Goal: Navigation & Orientation: Find specific page/section

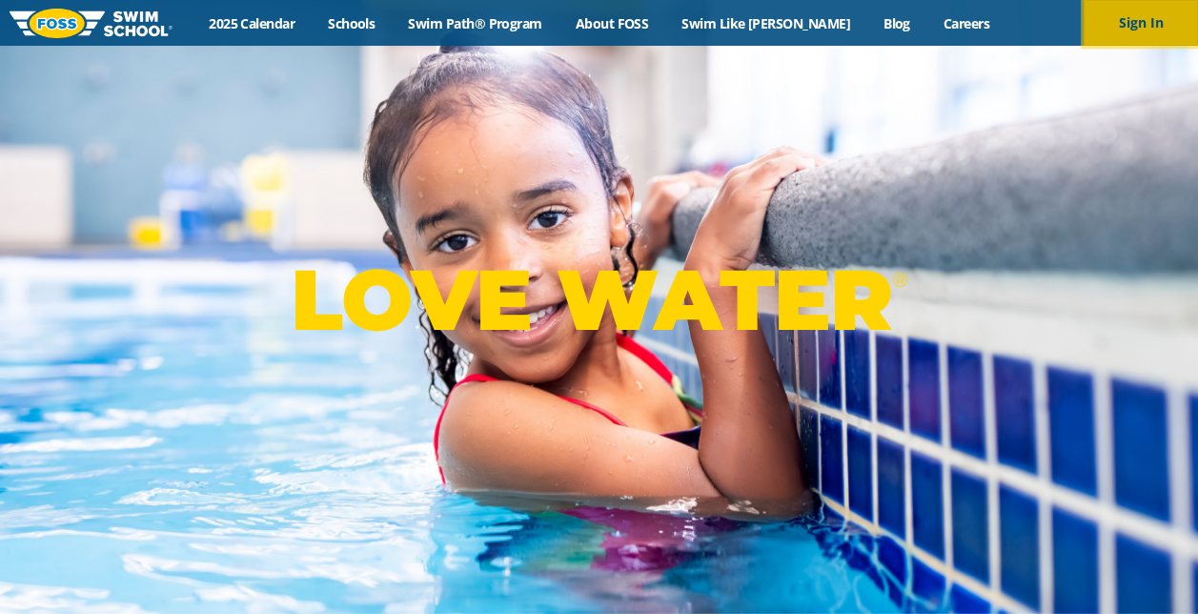
drag, startPoint x: 0, startPoint y: 0, endPoint x: 1122, endPoint y: 37, distance: 1123.1
click at [1122, 37] on button "Sign In" at bounding box center [1140, 23] width 114 height 46
click at [1155, 12] on button "Sign In" at bounding box center [1140, 23] width 114 height 46
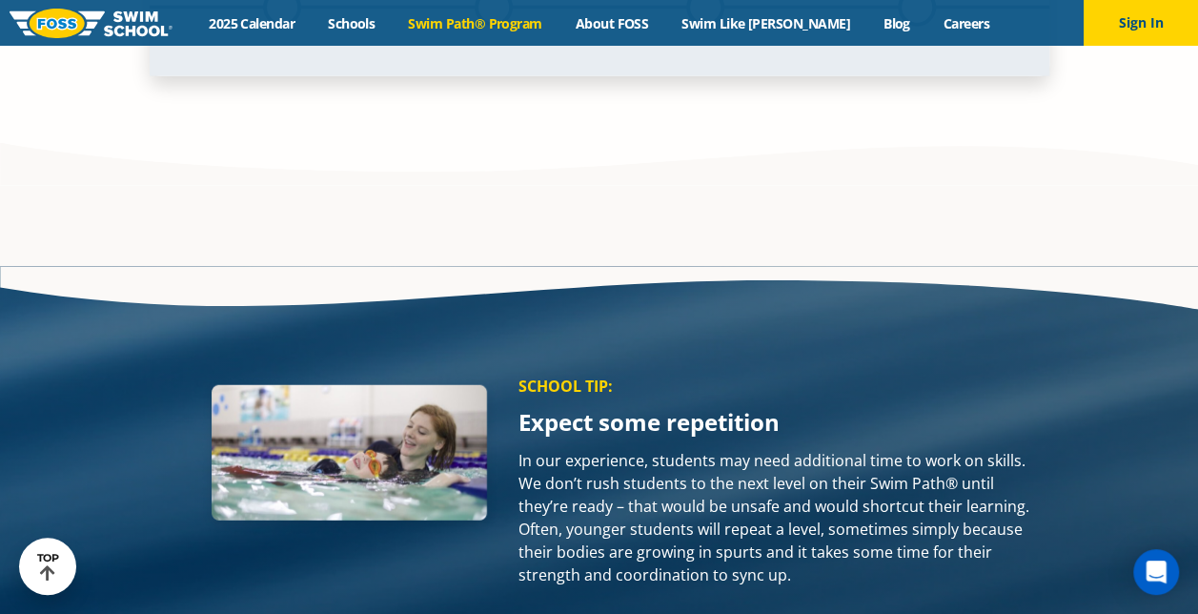
scroll to position [2223, 0]
